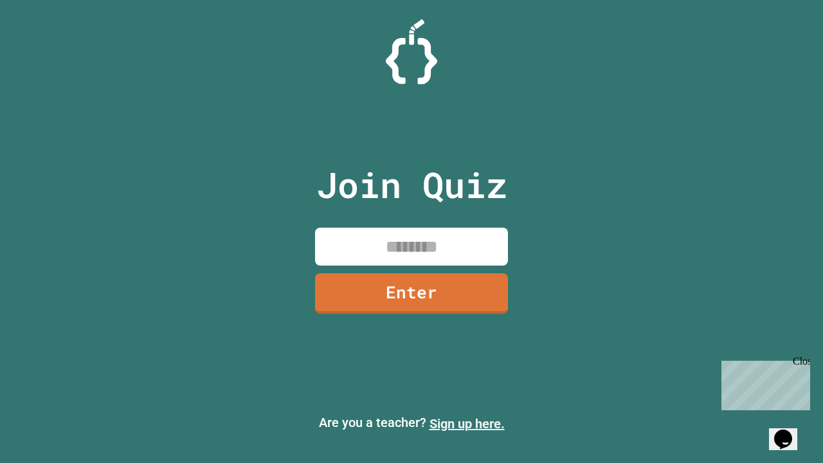
click at [467, 424] on link "Sign up here." at bounding box center [467, 423] width 75 height 15
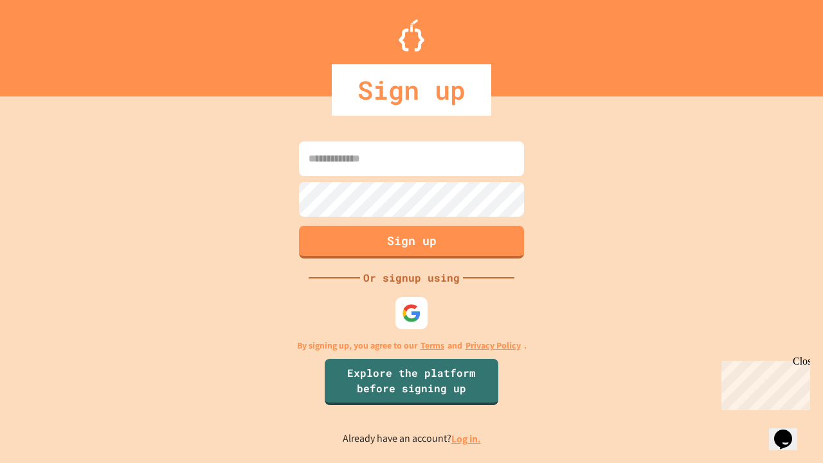
click at [467, 439] on link "Log in." at bounding box center [467, 439] width 30 height 14
